Goal: Feedback & Contribution: Leave review/rating

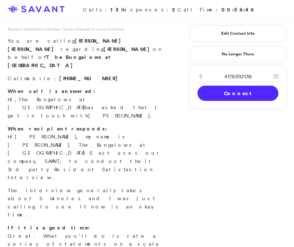
click at [230, 100] on link "Connect" at bounding box center [237, 93] width 81 height 15
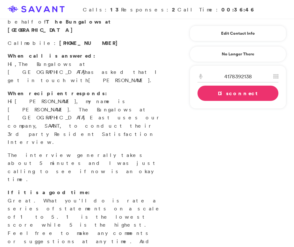
scroll to position [57, 0]
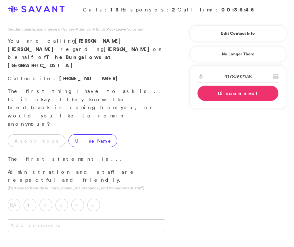
click at [68, 134] on label "Use Name" at bounding box center [92, 140] width 49 height 13
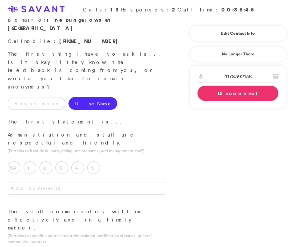
scroll to position [43, 0]
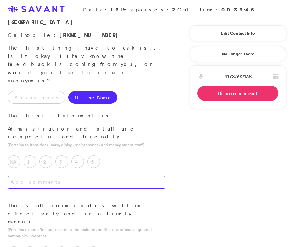
click at [120, 176] on textarea at bounding box center [87, 182] width 158 height 13
click at [95, 155] on label "5" at bounding box center [93, 161] width 13 height 13
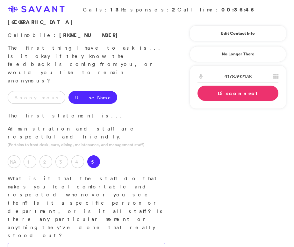
click at [97, 243] on textarea at bounding box center [87, 249] width 158 height 13
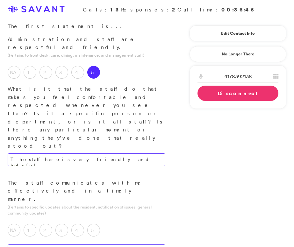
scroll to position [136, 0]
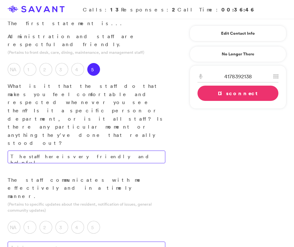
type textarea "The staff here is very friendly and helpful."
click at [122, 242] on textarea at bounding box center [87, 248] width 158 height 13
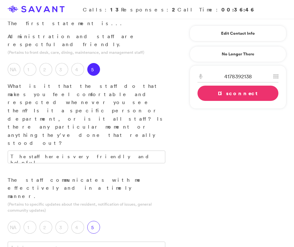
click at [97, 221] on label "5" at bounding box center [93, 227] width 13 height 13
drag, startPoint x: 98, startPoint y: 182, endPoint x: 156, endPoint y: 176, distance: 58.2
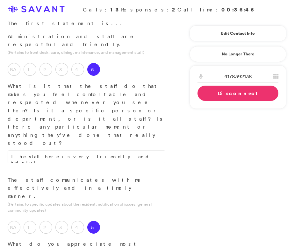
drag, startPoint x: 154, startPoint y: 176, endPoint x: 165, endPoint y: 180, distance: 11.8
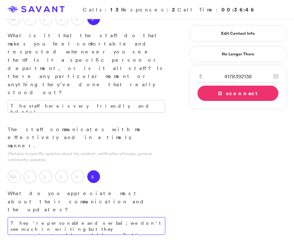
scroll to position [216, 0]
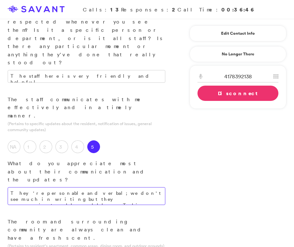
type textarea "They're personable and verbal; we don't see much in writing but they communicat…"
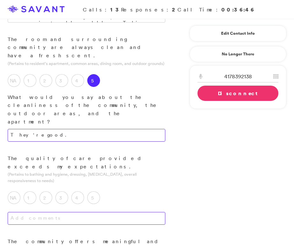
scroll to position [399, 0]
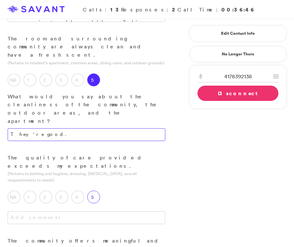
type textarea "They're good."
click at [95, 191] on label "5" at bounding box center [93, 197] width 13 height 13
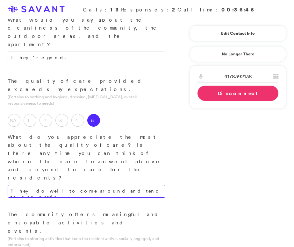
scroll to position [477, 0]
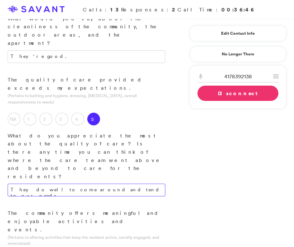
type textarea "They do well to come around and tend to our needs."
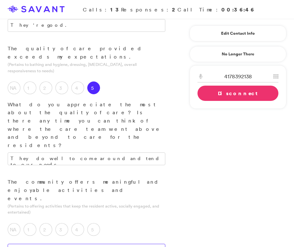
scroll to position [504, 0]
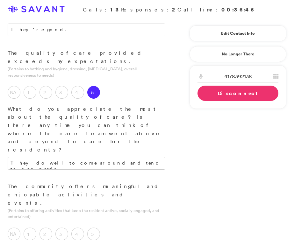
click at [93, 228] on label "5" at bounding box center [93, 234] width 13 height 13
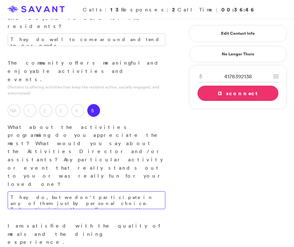
scroll to position [626, 0]
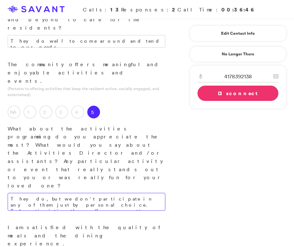
type textarea "They do, but we don't participate in any of them just by personal choice. The a…"
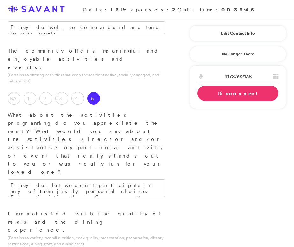
scroll to position [640, 0]
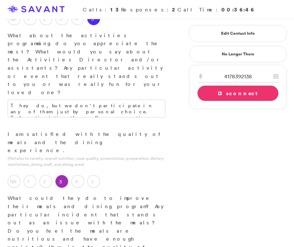
scroll to position [719, 0]
type textarea "The silverware is flimsy and light; I can't handle it well. They have provided …"
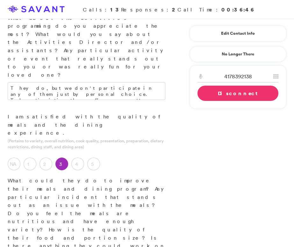
scroll to position [749, 0]
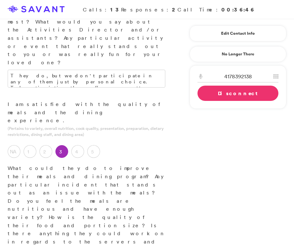
drag, startPoint x: 71, startPoint y: 196, endPoint x: 162, endPoint y: 199, distance: 91.1
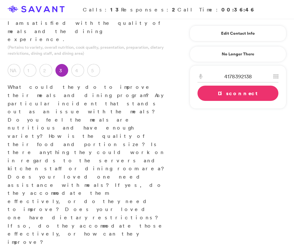
scroll to position [833, 0]
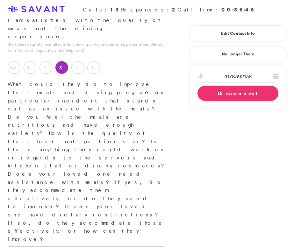
type textarea "Good place to live, the apartments are spacious and nice. It's generally a pret…"
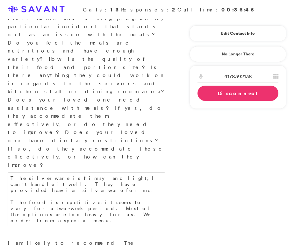
scroll to position [907, 0]
type textarea "The convenience of the location, the people, and the staff are nice. It's not a…"
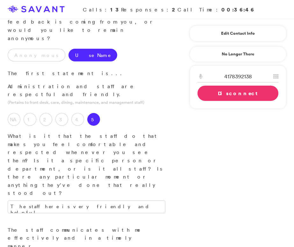
scroll to position [0, 0]
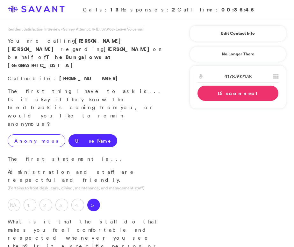
type textarea "It's an old facility. It isn't terribly well-maintained, but they do a decent j…"
click at [37, 134] on label "Anonymous" at bounding box center [37, 140] width 58 height 13
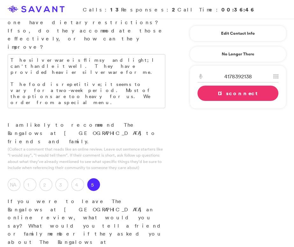
scroll to position [1024, 0]
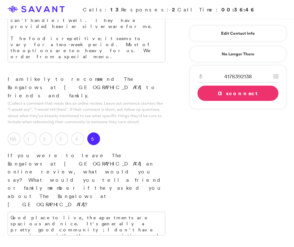
scroll to position [1088, 0]
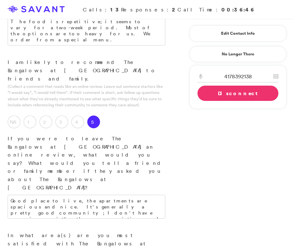
click at [214, 95] on link "Disconnect" at bounding box center [237, 93] width 81 height 15
